Goal: Transaction & Acquisition: Book appointment/travel/reservation

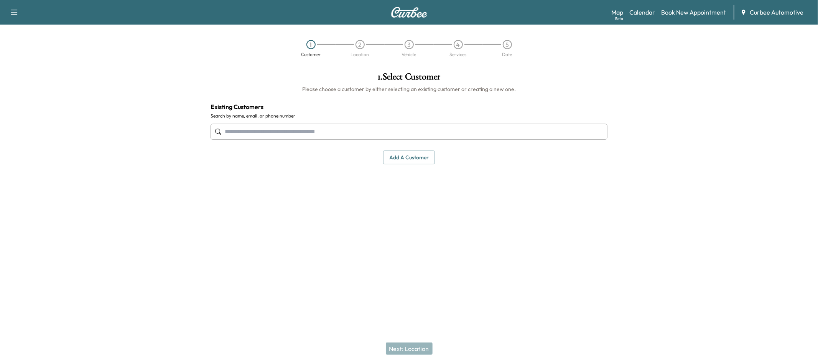
click at [324, 138] on input "text" at bounding box center [409, 131] width 397 height 16
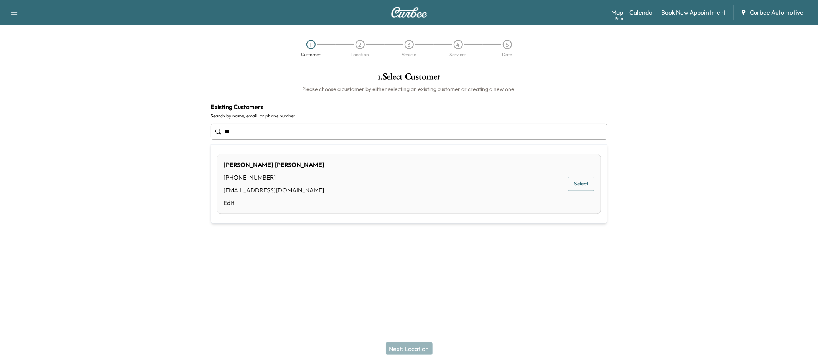
type input "*"
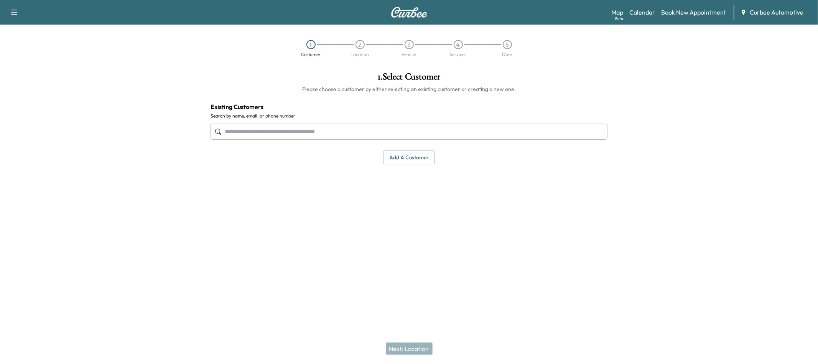
drag, startPoint x: 238, startPoint y: 190, endPoint x: 234, endPoint y: 188, distance: 4.5
click at [238, 189] on div "1 . Select Customer Please choose a customer by either selecting an existing cu…" at bounding box center [408, 157] width 409 height 182
click at [426, 160] on button "Add a customer" at bounding box center [409, 157] width 52 height 14
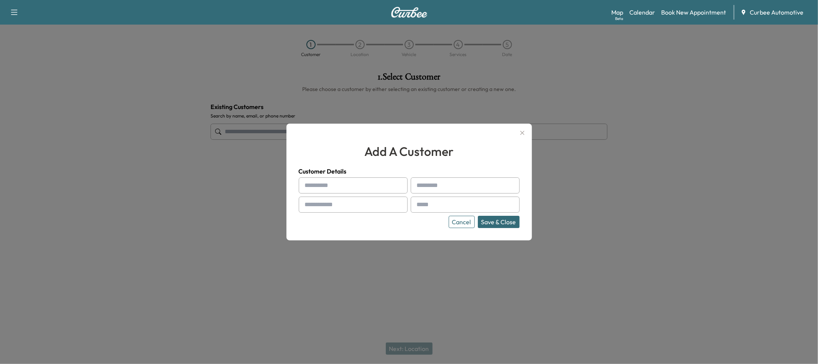
click at [346, 178] on input "text" at bounding box center [353, 185] width 109 height 16
type input "*******"
type input "********"
type input "**********"
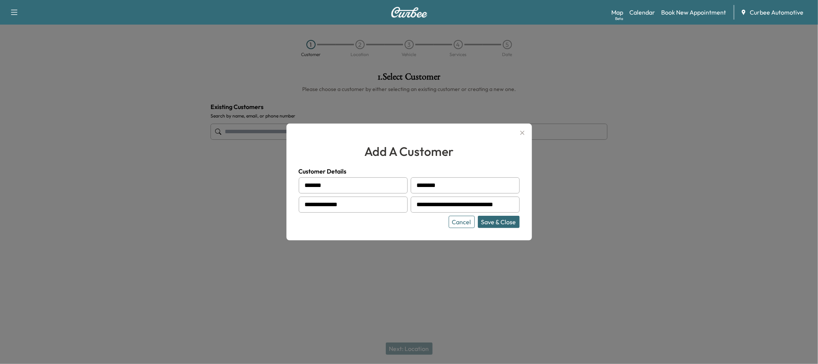
type input "**********"
click at [495, 223] on button "Save & Close" at bounding box center [499, 222] width 42 height 12
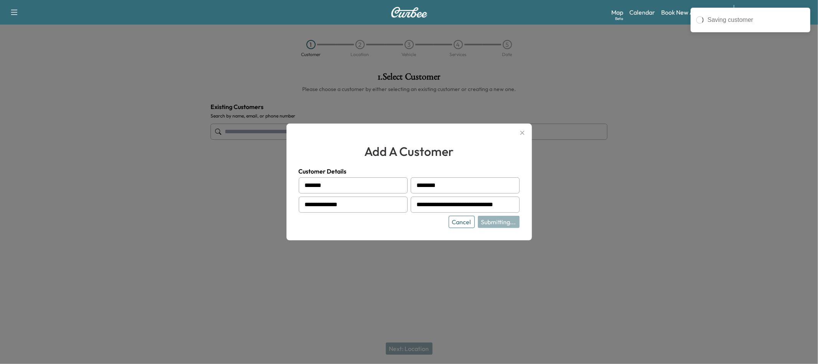
scroll to position [0, 0]
type input "**********"
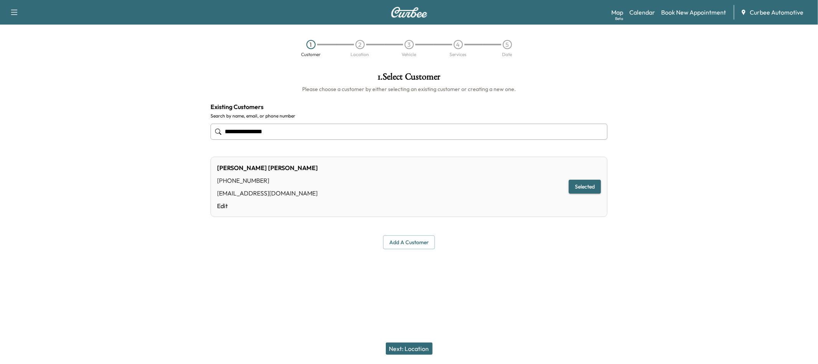
click at [405, 345] on button "Next: Location" at bounding box center [409, 348] width 47 height 12
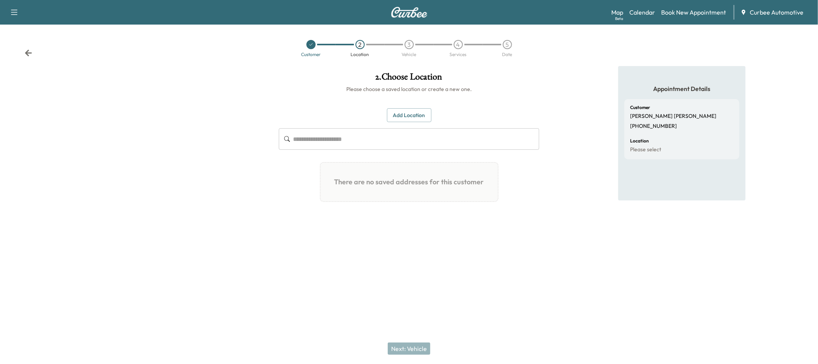
click at [400, 118] on button "Add Location" at bounding box center [409, 115] width 44 height 14
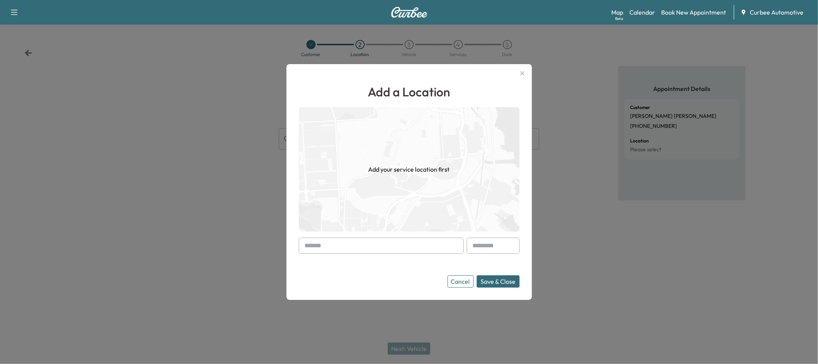
click at [370, 247] on input "text" at bounding box center [381, 245] width 165 height 16
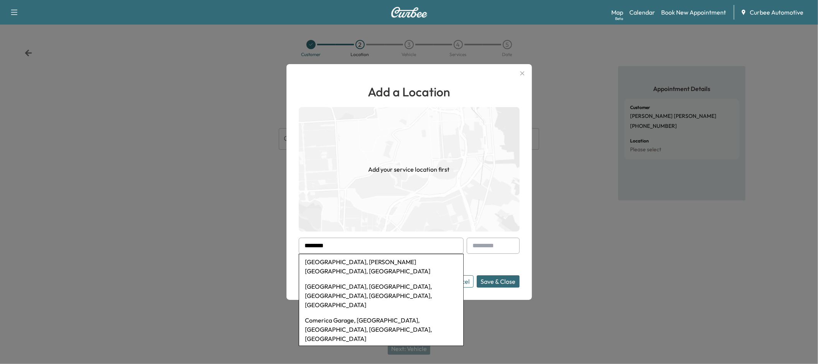
click at [344, 265] on li "[GEOGRAPHIC_DATA], [PERSON_NAME][GEOGRAPHIC_DATA], [GEOGRAPHIC_DATA]" at bounding box center [381, 266] width 164 height 25
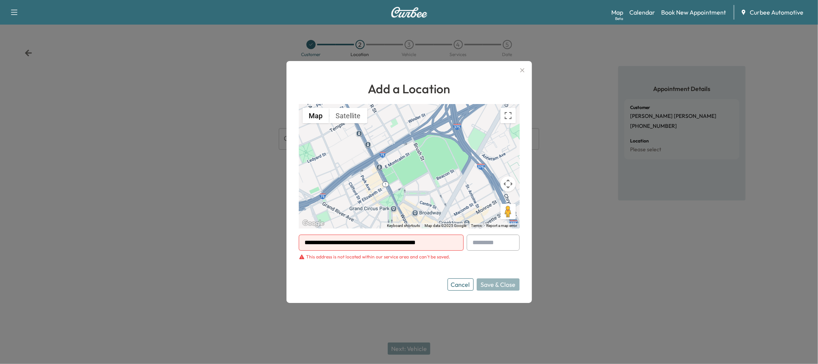
click at [444, 245] on input "**********" at bounding box center [381, 242] width 165 height 16
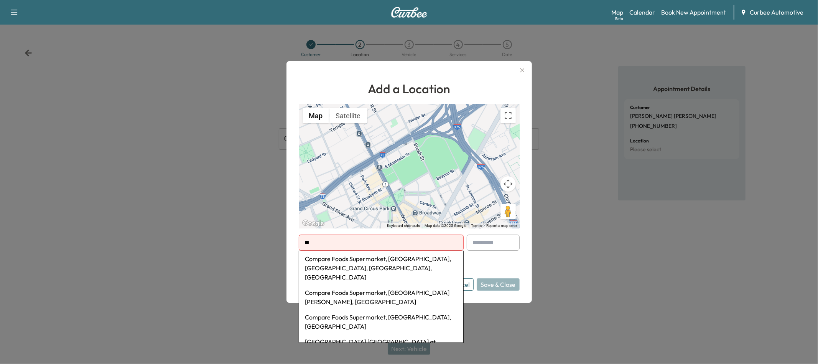
type input "*"
click at [323, 267] on li "[GEOGRAPHIC_DATA], [GEOGRAPHIC_DATA], [GEOGRAPHIC_DATA], [GEOGRAPHIC_DATA], [GE…" at bounding box center [381, 268] width 164 height 34
type input "**********"
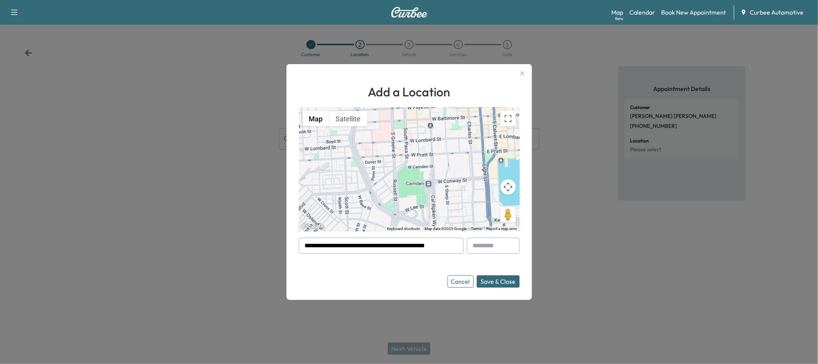
click at [488, 283] on button "Save & Close" at bounding box center [498, 281] width 43 height 12
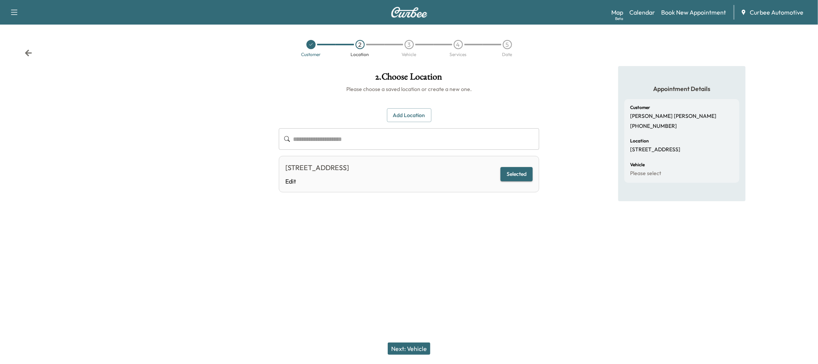
click at [424, 344] on button "Next: Vehicle" at bounding box center [409, 348] width 43 height 12
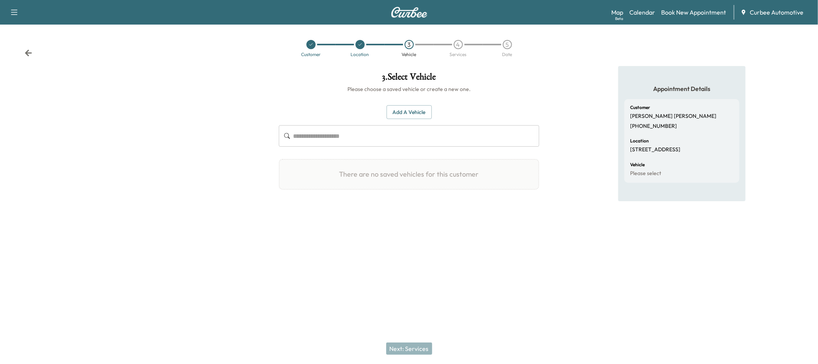
click at [395, 114] on button "Add a Vehicle" at bounding box center [409, 112] width 45 height 14
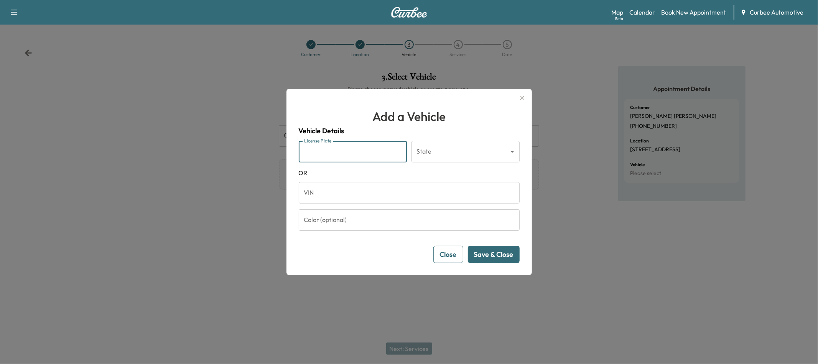
click at [365, 151] on input "License Plate" at bounding box center [353, 151] width 108 height 21
click at [355, 123] on h1 "Add a Vehicle" at bounding box center [409, 116] width 221 height 18
click at [358, 148] on input "License Plate" at bounding box center [353, 151] width 108 height 21
type input "*******"
click at [382, 151] on input "*******" at bounding box center [353, 151] width 108 height 21
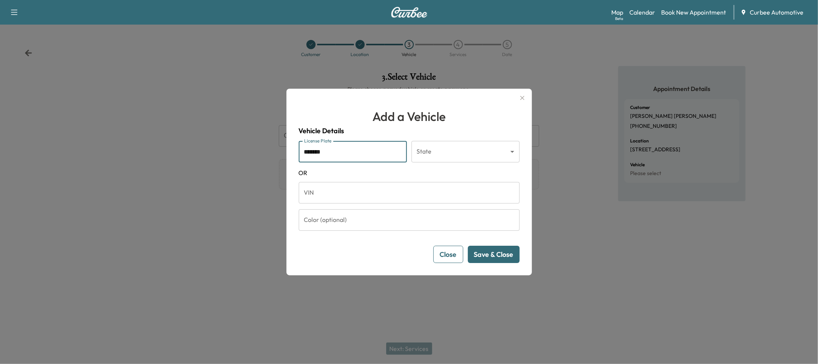
click at [382, 151] on input "*******" at bounding box center [353, 151] width 108 height 21
type input "*"
type input "***"
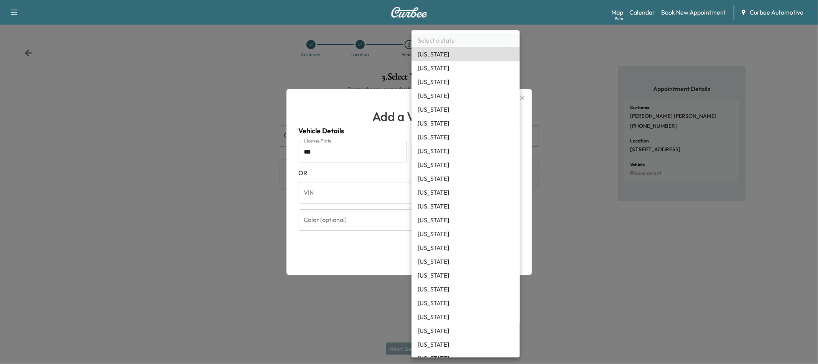
click at [468, 159] on body "Support Log Out Map Beta Calendar Book New Appointment Curbee Automotive Custom…" at bounding box center [409, 182] width 818 height 364
click at [436, 218] on li "[US_STATE]" at bounding box center [465, 220] width 108 height 14
type input "**"
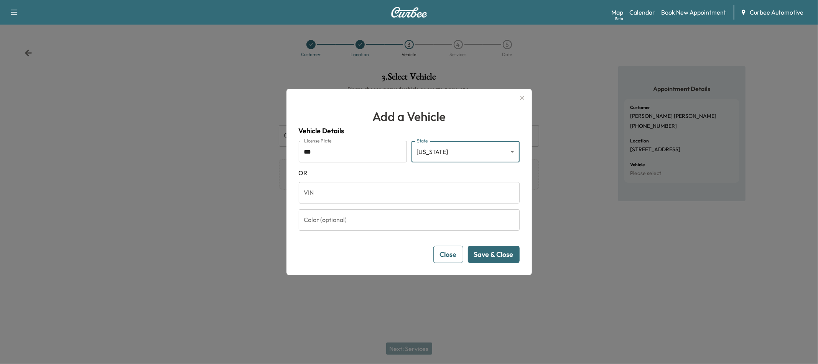
click at [474, 255] on button "Save & Close" at bounding box center [494, 253] width 52 height 17
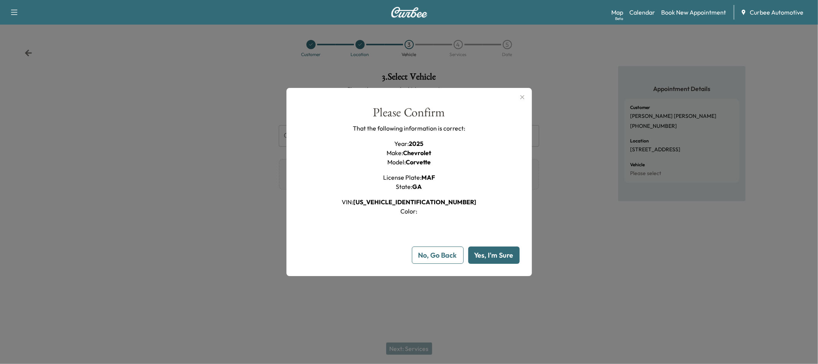
click at [433, 249] on button "No, Go Back" at bounding box center [438, 254] width 52 height 17
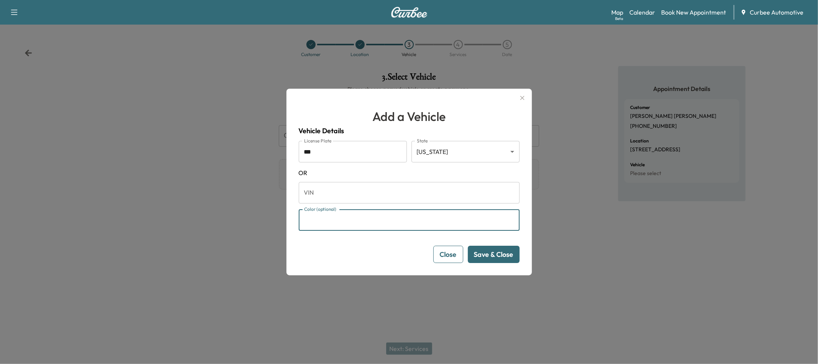
click at [393, 223] on input "Color (optional)" at bounding box center [409, 219] width 221 height 21
type input "*****"
click at [476, 250] on button "Save & Close" at bounding box center [494, 253] width 52 height 17
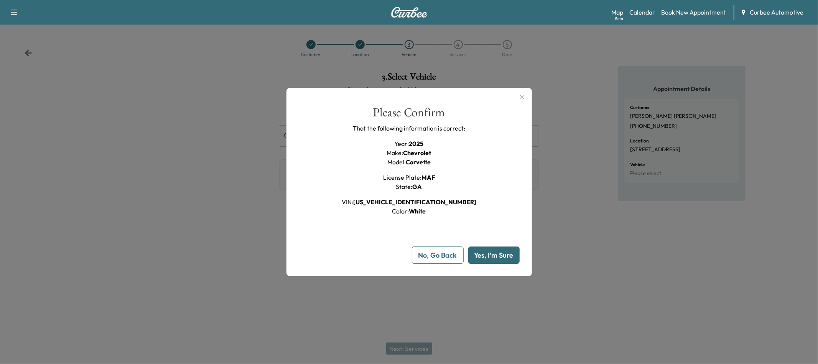
click at [475, 252] on button "Yes, I'm Sure" at bounding box center [493, 254] width 51 height 17
type input "**"
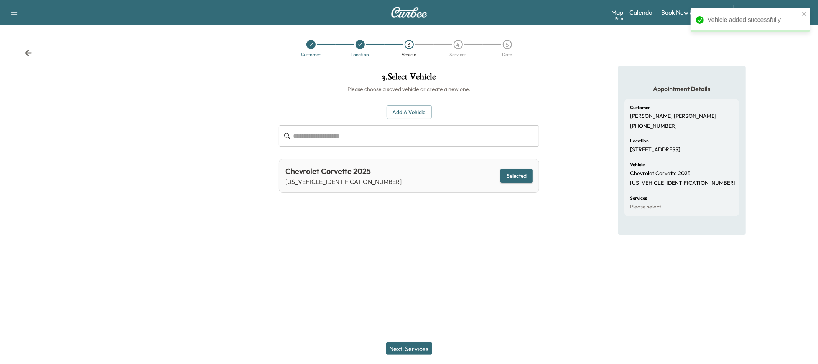
click at [407, 343] on button "Next: Services" at bounding box center [409, 348] width 46 height 12
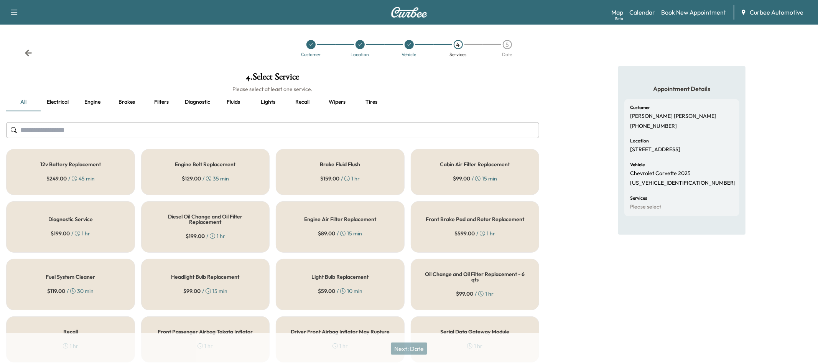
click at [124, 188] on div "12v Battery Replacement $ 249.00 / 45 min" at bounding box center [70, 172] width 129 height 46
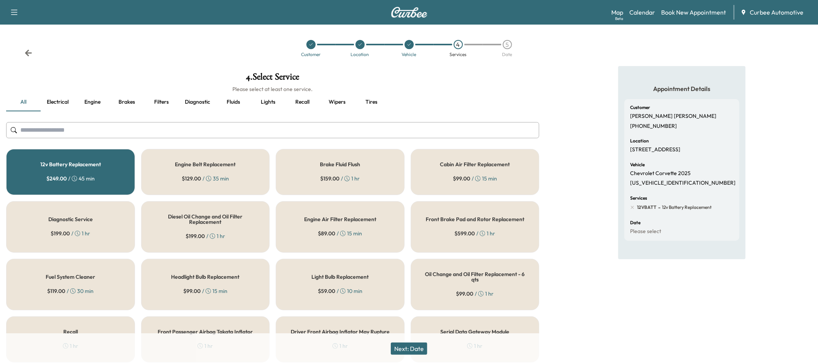
click at [471, 298] on div "Oil Change and Oil Filter Replacement - 6 qts $ 99.00 / 1 hr" at bounding box center [475, 283] width 129 height 51
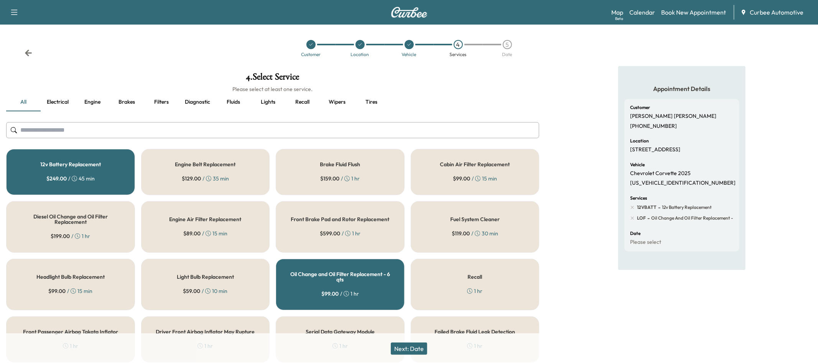
click at [422, 346] on button "Next: Date" at bounding box center [409, 348] width 36 height 12
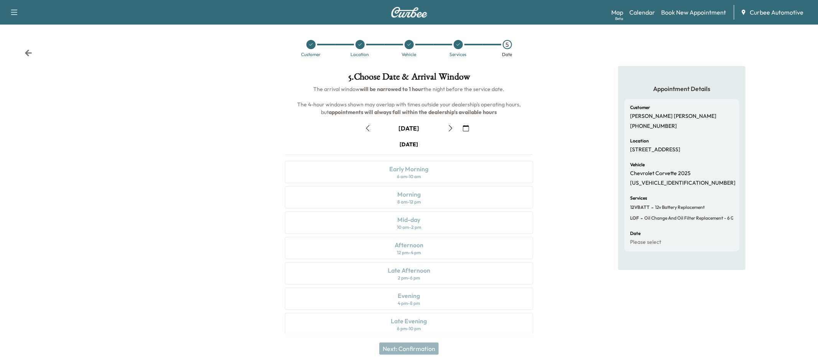
click at [467, 131] on button "button" at bounding box center [465, 128] width 13 height 12
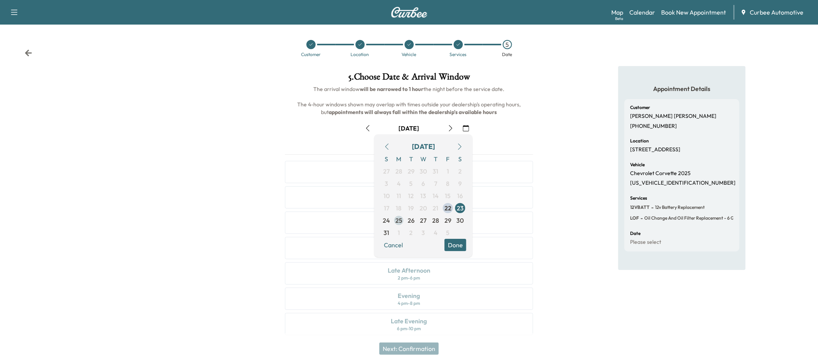
click at [400, 221] on span "25" at bounding box center [398, 220] width 7 height 9
click at [452, 244] on button "Done" at bounding box center [455, 245] width 22 height 12
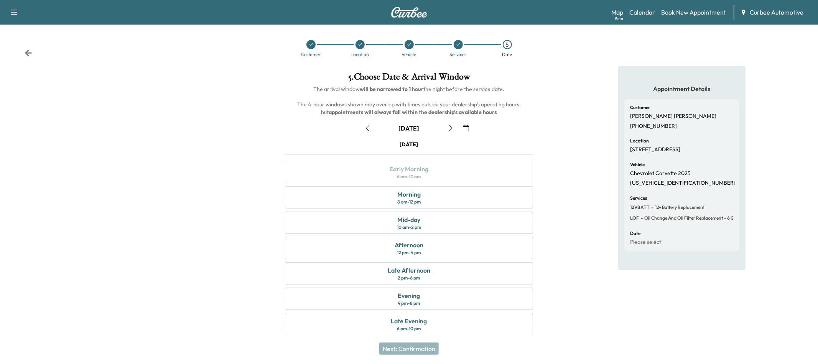
scroll to position [5, 0]
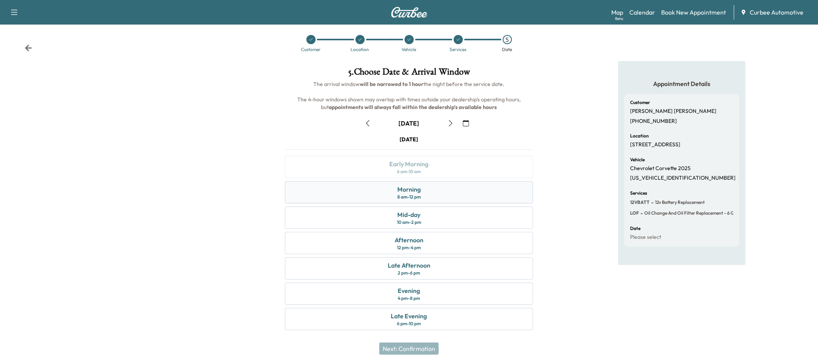
click at [436, 192] on div "Morning 8 am - 12 pm" at bounding box center [409, 192] width 248 height 22
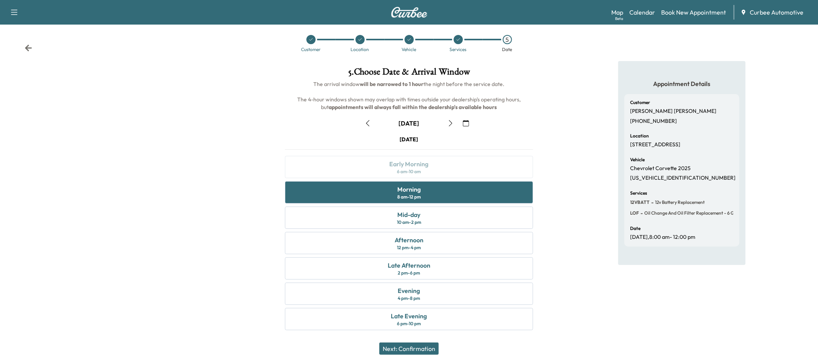
click at [393, 343] on button "Next: Confirmation" at bounding box center [408, 348] width 59 height 12
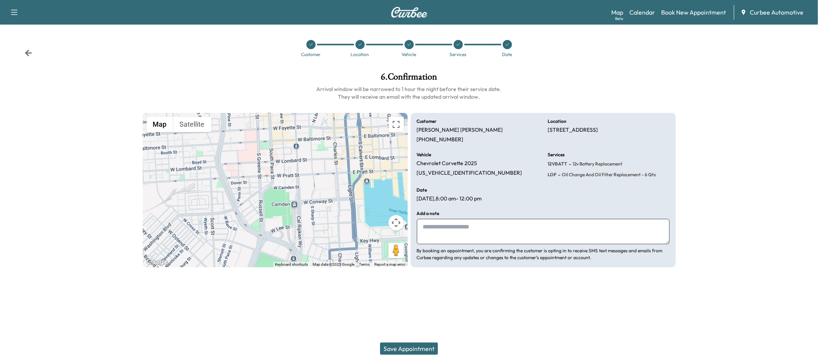
click at [475, 230] on textarea at bounding box center [543, 231] width 253 height 25
type textarea "**********"
click at [419, 347] on button "Save Appointment" at bounding box center [409, 348] width 58 height 12
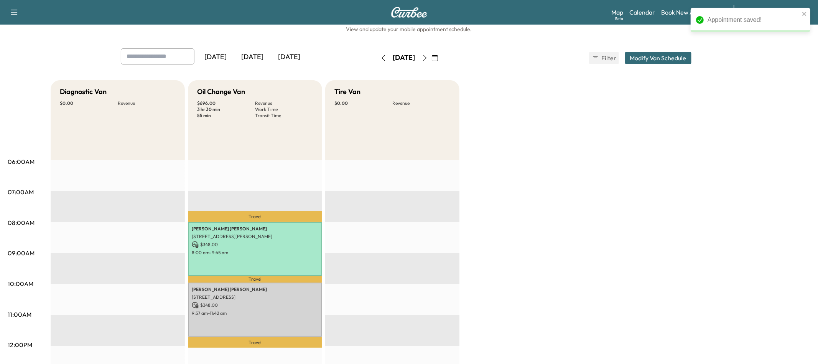
scroll to position [22, 0]
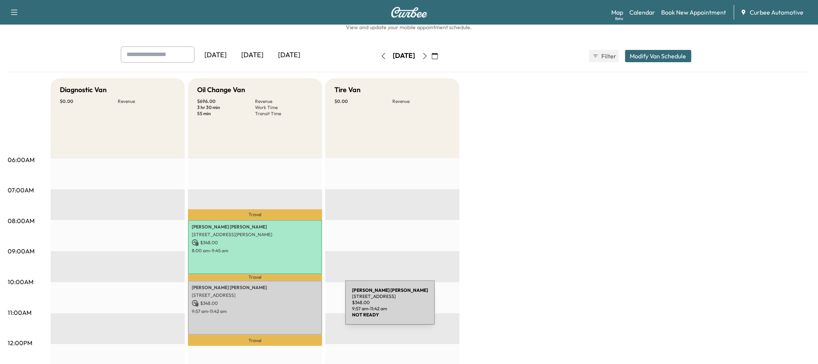
click at [288, 308] on p "9:57 am - 11:42 am" at bounding box center [255, 311] width 127 height 6
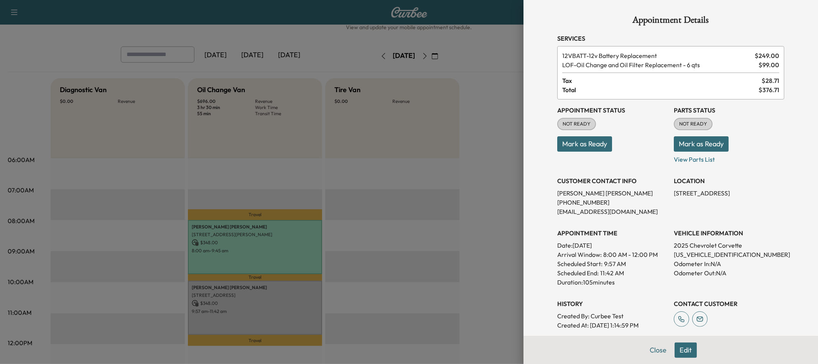
click at [719, 146] on button "Mark as Ready" at bounding box center [701, 143] width 55 height 15
click at [609, 144] on button "Mark as Ready" at bounding box center [584, 143] width 55 height 15
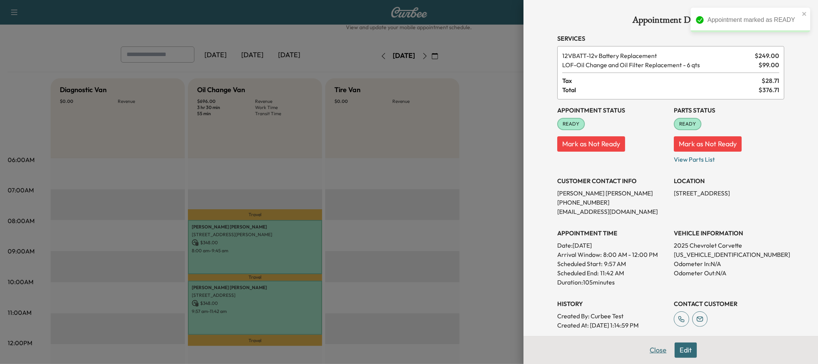
click at [657, 352] on button "Close" at bounding box center [658, 349] width 27 height 15
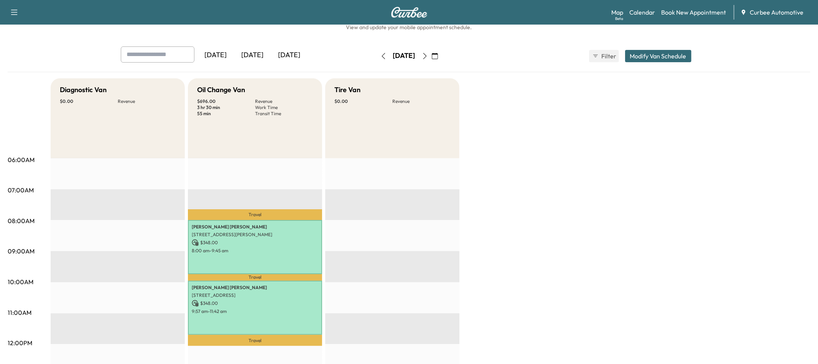
click at [382, 54] on icon "button" at bounding box center [383, 56] width 3 height 6
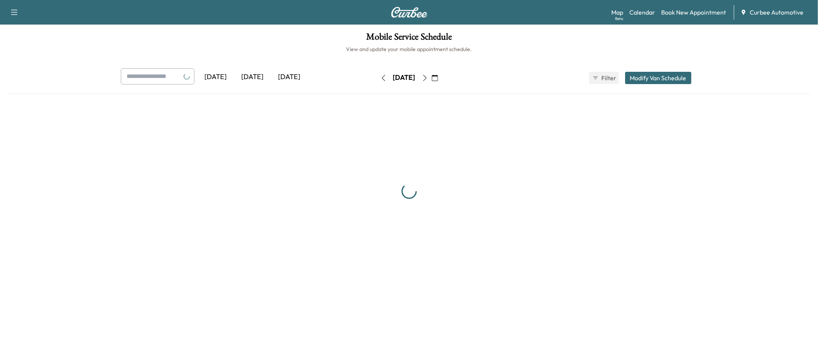
click at [365, 54] on div "Mobile Service Schedule View and update your mobile appointment schedule. [DATE…" at bounding box center [409, 157] width 818 height 265
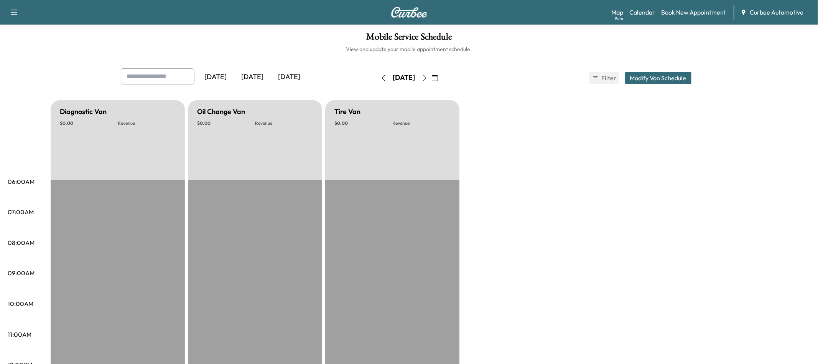
click at [377, 72] on button "button" at bounding box center [383, 78] width 13 height 12
click at [438, 79] on icon "button" at bounding box center [435, 78] width 6 height 6
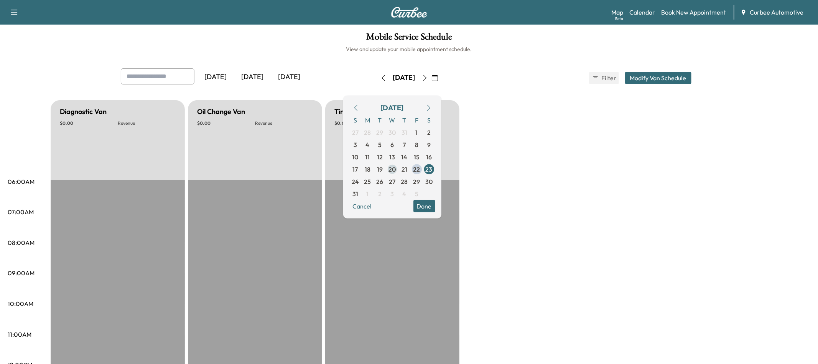
click at [396, 168] on span "20" at bounding box center [391, 168] width 7 height 9
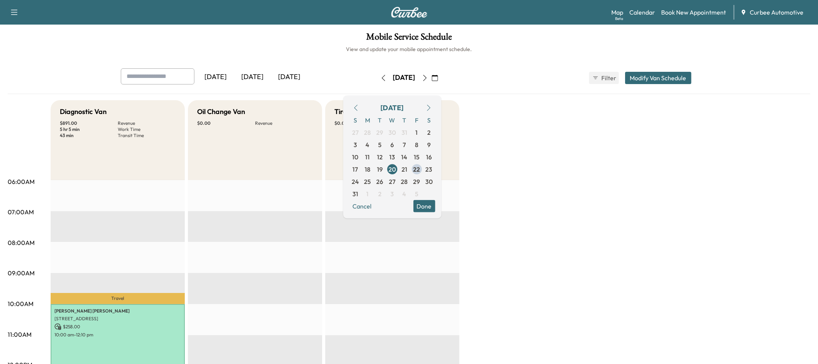
click at [377, 81] on button "button" at bounding box center [383, 78] width 13 height 12
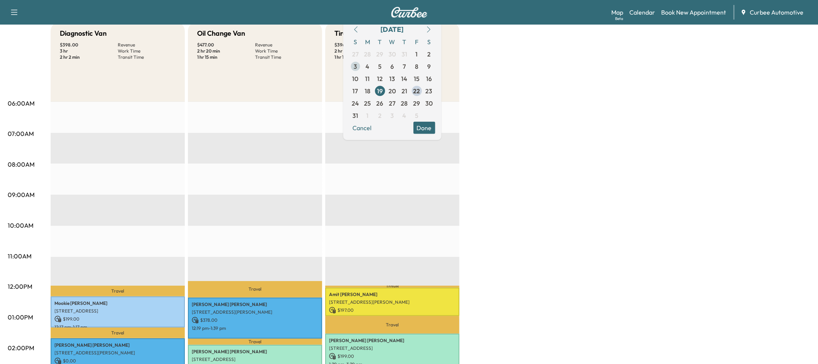
scroll to position [78, 0]
click at [423, 92] on span "22" at bounding box center [417, 91] width 12 height 12
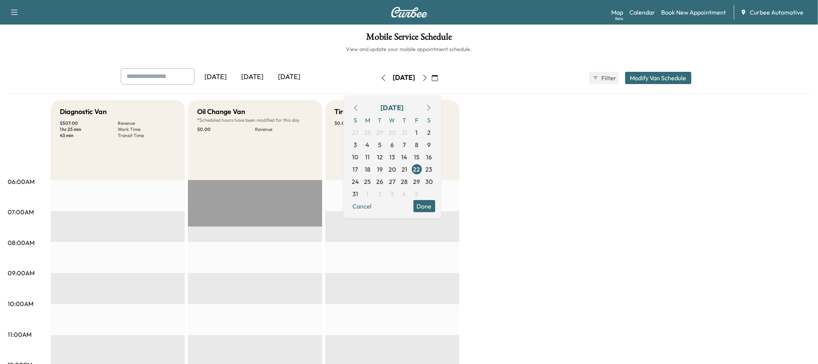
click at [435, 207] on button "Done" at bounding box center [424, 205] width 22 height 12
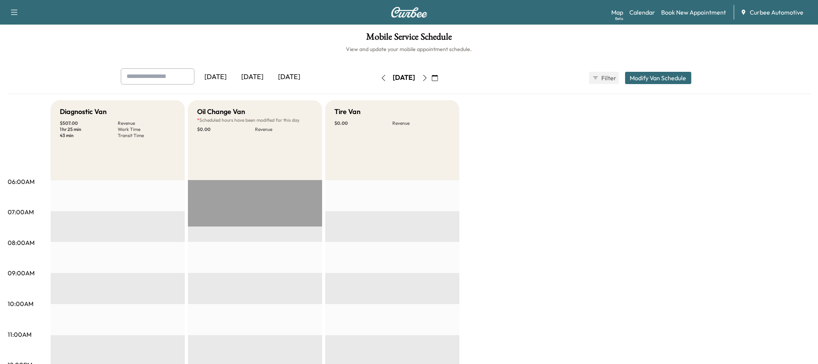
click at [438, 77] on icon "button" at bounding box center [435, 78] width 6 height 6
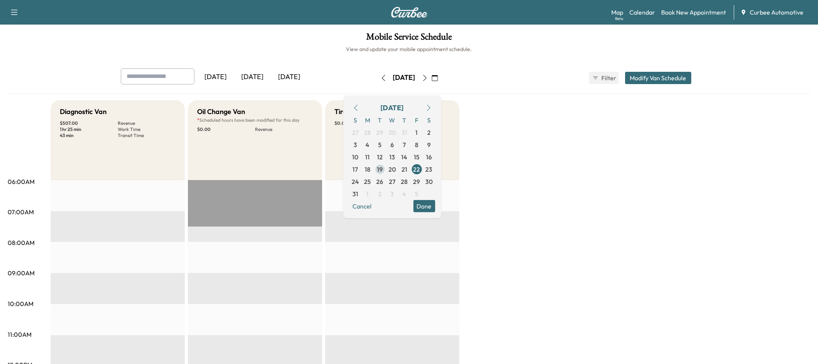
click at [383, 168] on span "19" at bounding box center [380, 168] width 6 height 9
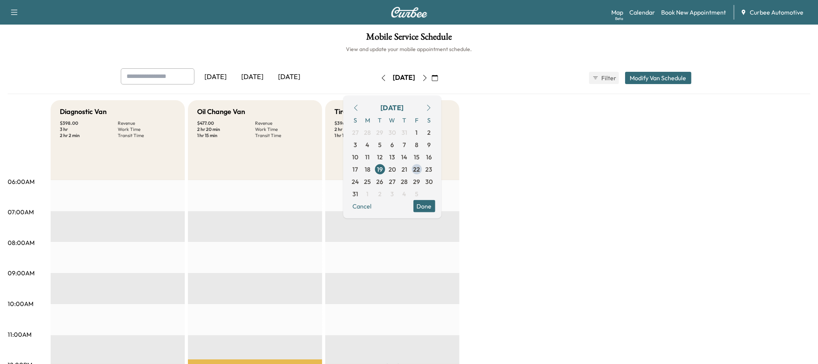
drag, startPoint x: 441, startPoint y: 207, endPoint x: 427, endPoint y: 206, distance: 13.9
click at [435, 207] on button "Done" at bounding box center [424, 205] width 22 height 12
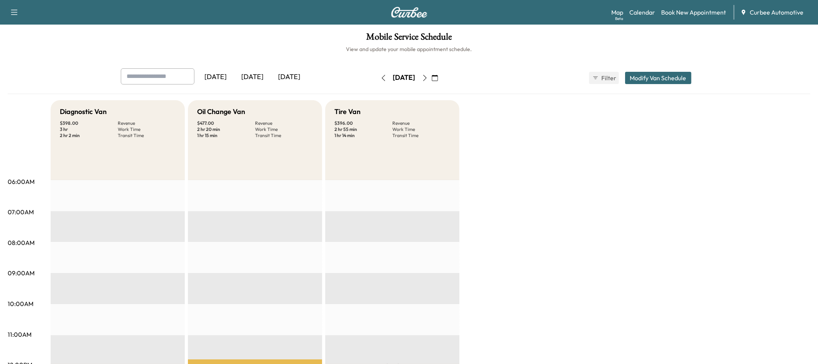
click at [438, 80] on icon "button" at bounding box center [435, 78] width 6 height 6
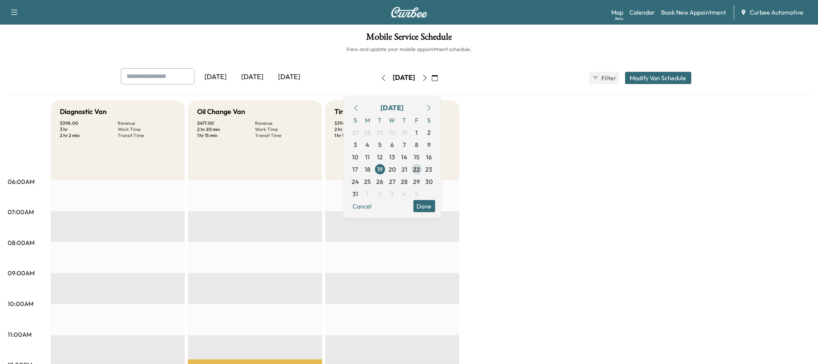
click at [435, 174] on div "S M T W T F S 27 28 29 30 31 1 2 3 4 5 6 7 8 9 10 11 12 13 14 15 16 17 18 19 20…" at bounding box center [392, 157] width 86 height 86
click at [420, 170] on span "22" at bounding box center [416, 168] width 7 height 9
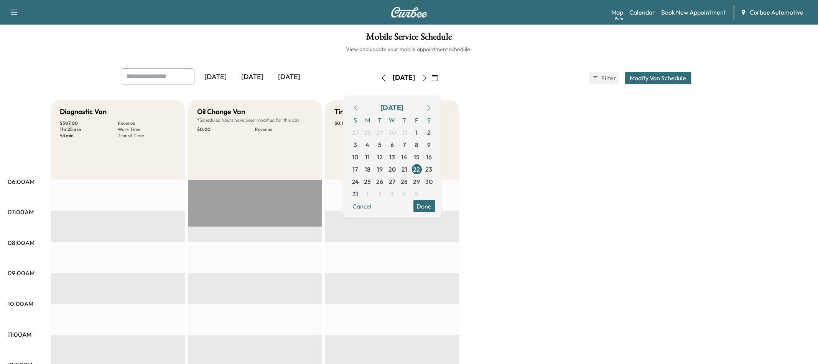
click at [435, 200] on button "Done" at bounding box center [424, 205] width 22 height 12
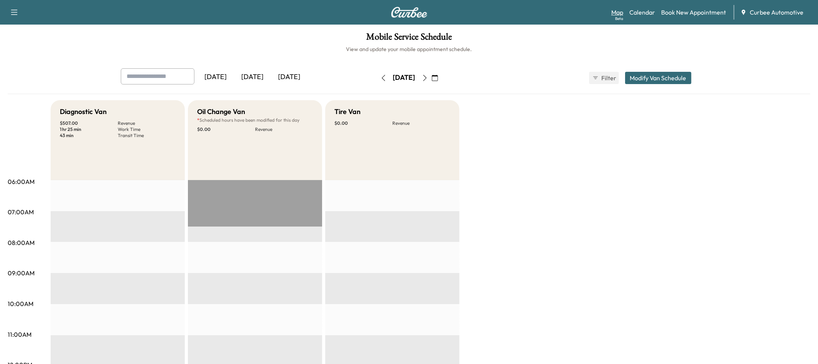
click at [619, 12] on link "Map Beta" at bounding box center [617, 12] width 12 height 9
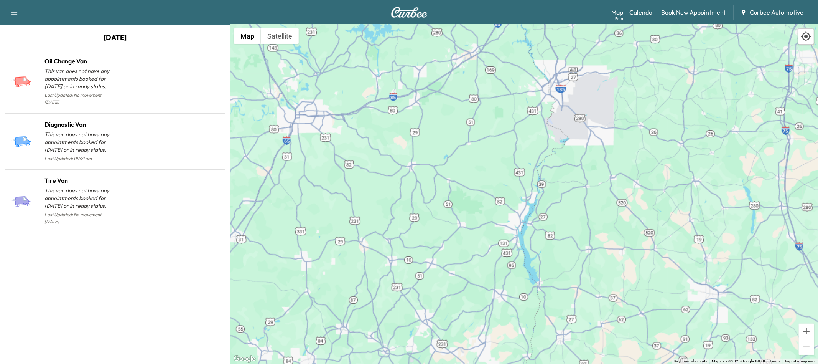
drag, startPoint x: 528, startPoint y: 228, endPoint x: 492, endPoint y: 286, distance: 68.4
click at [492, 286] on div "To activate drag with keyboard, press Alt + Enter. Once in keyboard drag state,…" at bounding box center [524, 194] width 588 height 339
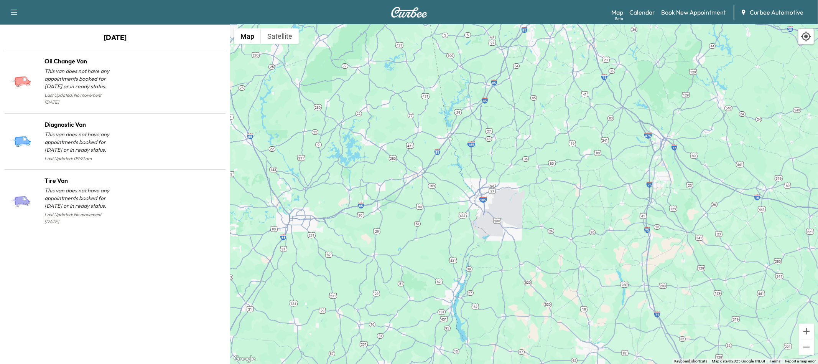
drag, startPoint x: 569, startPoint y: 213, endPoint x: 499, endPoint y: 289, distance: 103.1
click at [501, 293] on div "To activate drag with keyboard, press Alt + Enter. Once in keyboard drag state,…" at bounding box center [524, 194] width 588 height 339
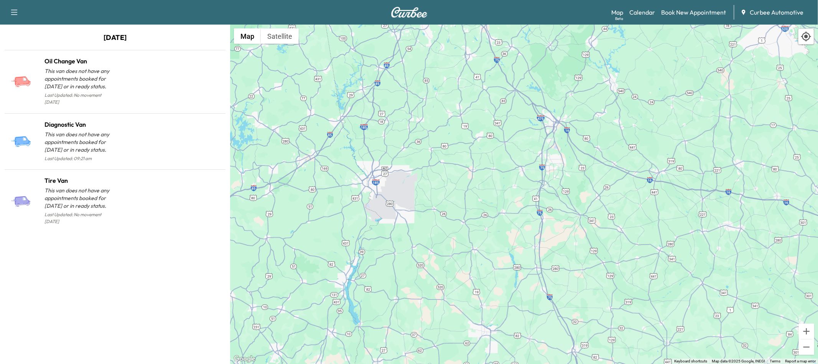
drag, startPoint x: 578, startPoint y: 250, endPoint x: 471, endPoint y: 234, distance: 108.3
click at [471, 234] on div "To activate drag with keyboard, press Alt + Enter. Once in keyboard drag state,…" at bounding box center [524, 194] width 588 height 339
